Goal: Information Seeking & Learning: Check status

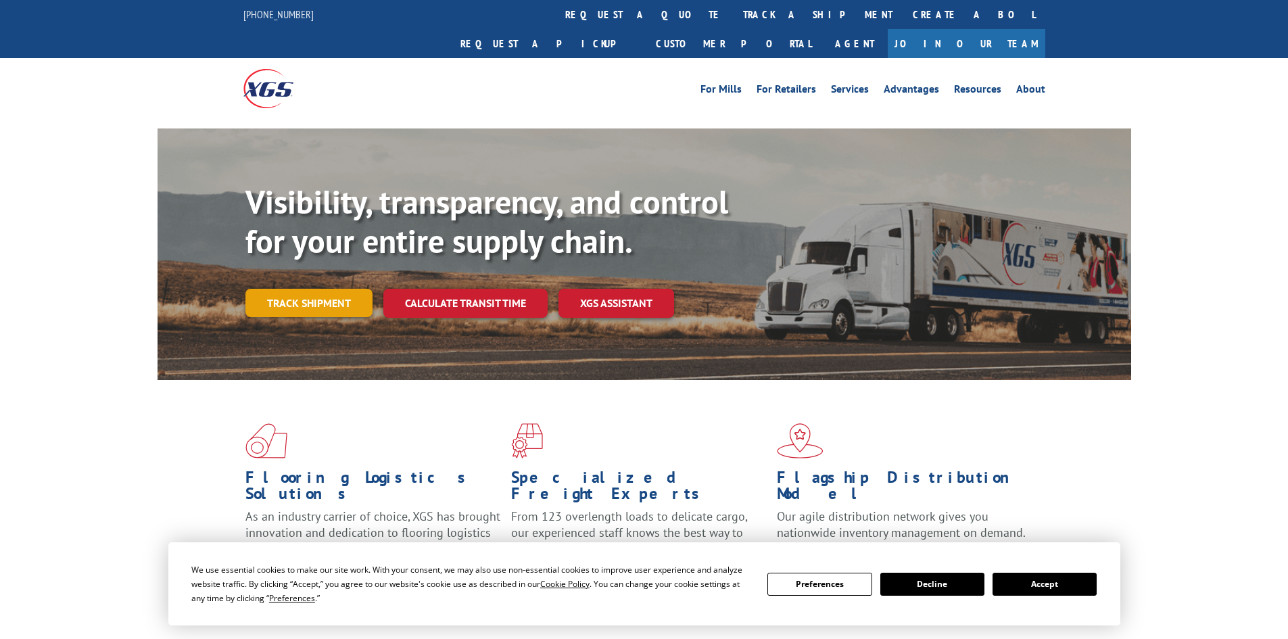
click at [291, 289] on link "Track shipment" at bounding box center [308, 303] width 127 height 28
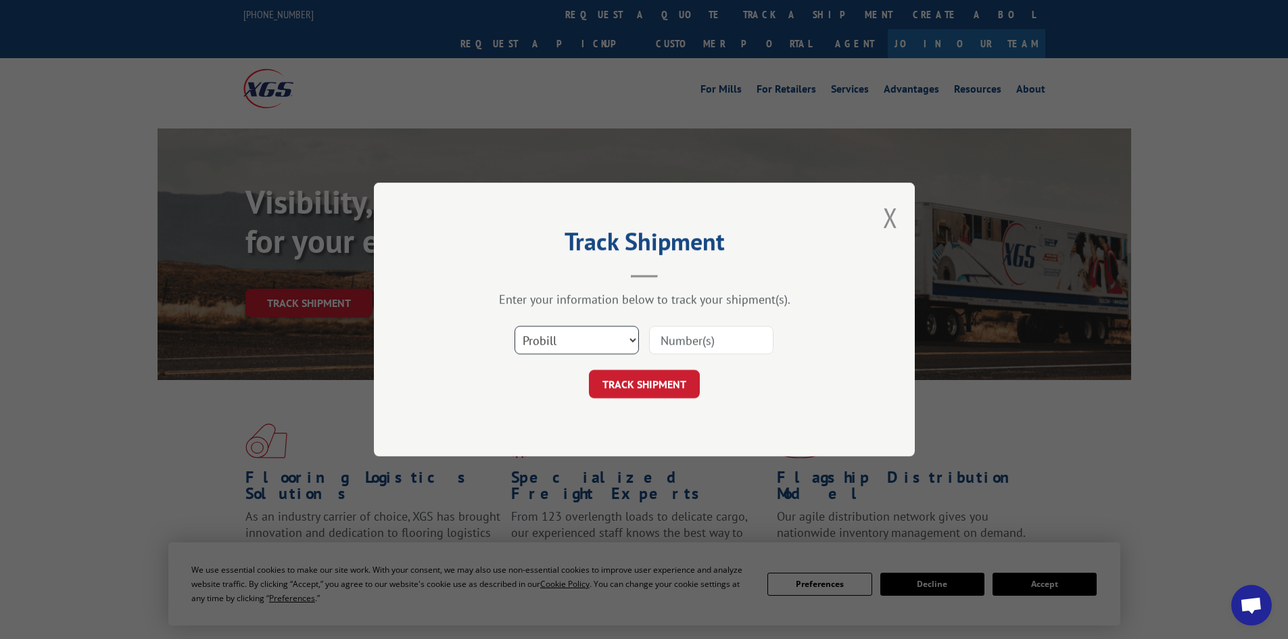
click at [556, 342] on select "Select category... Probill BOL PO" at bounding box center [576, 340] width 124 height 28
select select "po"
click at [514, 326] on select "Select category... Probill BOL PO" at bounding box center [576, 340] width 124 height 28
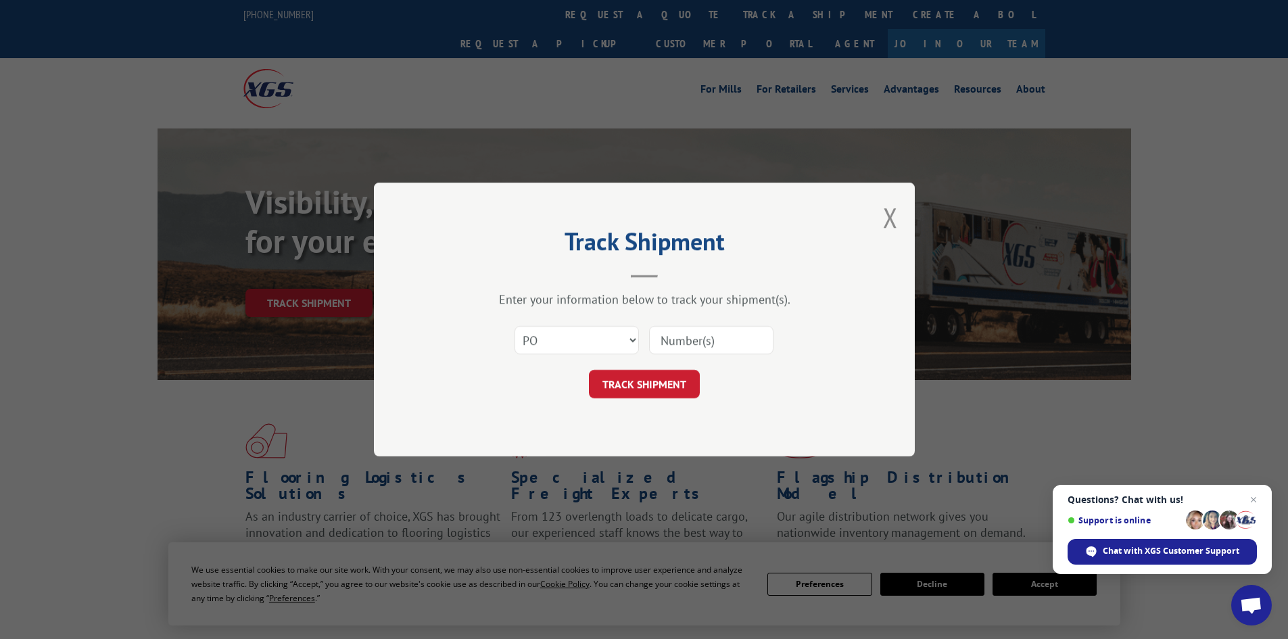
click at [694, 335] on input at bounding box center [711, 340] width 124 height 28
paste input "32501776"
type input "32501776"
click at [619, 386] on button "TRACK SHIPMENT" at bounding box center [644, 384] width 111 height 28
